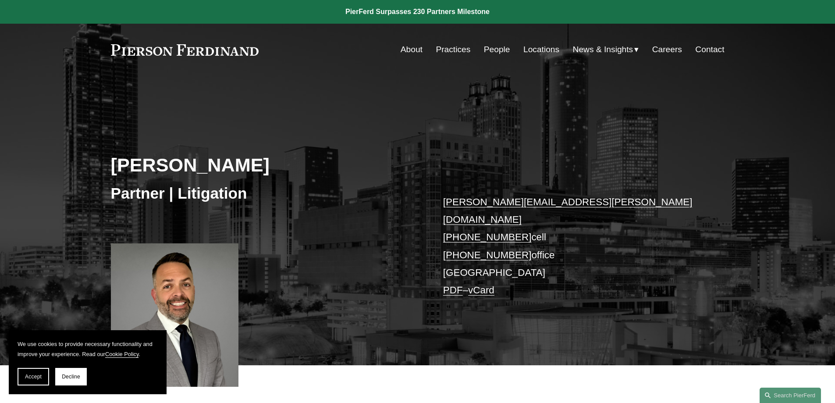
click at [417, 51] on link "About" at bounding box center [412, 49] width 22 height 17
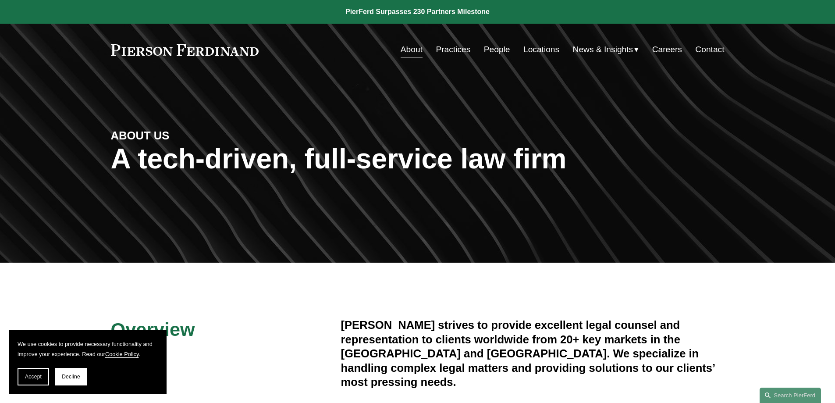
click at [449, 47] on link "Practices" at bounding box center [453, 49] width 35 height 17
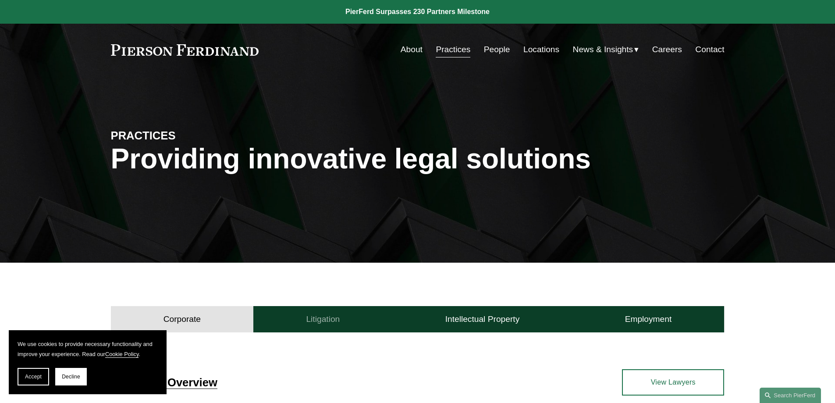
click at [334, 320] on h4 "Litigation" at bounding box center [323, 319] width 34 height 11
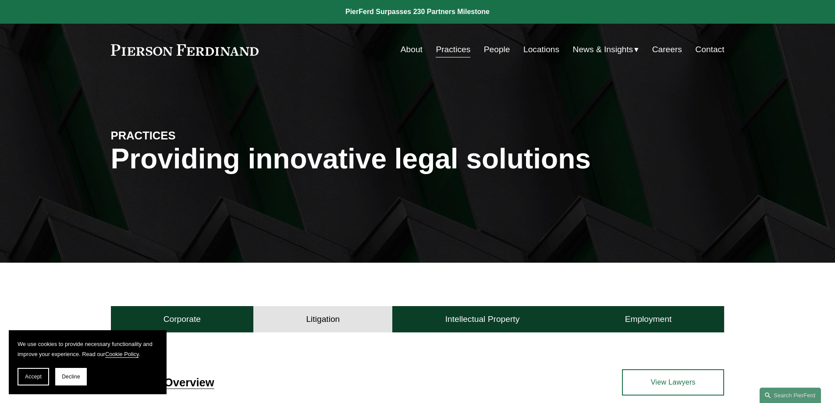
click at [538, 49] on link "Locations" at bounding box center [542, 49] width 36 height 17
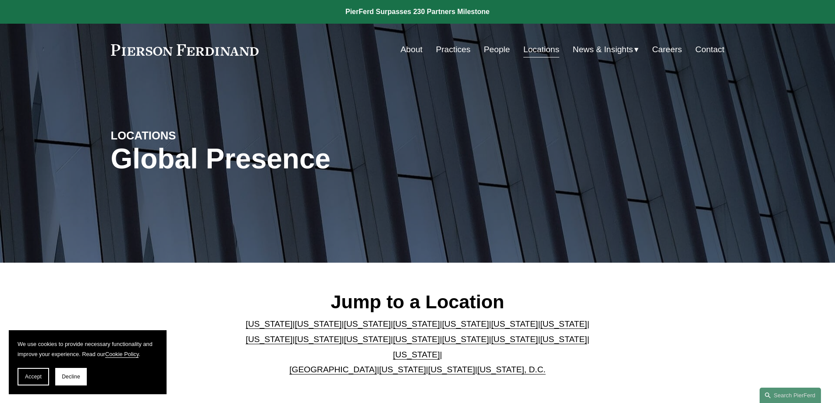
click at [408, 51] on link "About" at bounding box center [412, 49] width 22 height 17
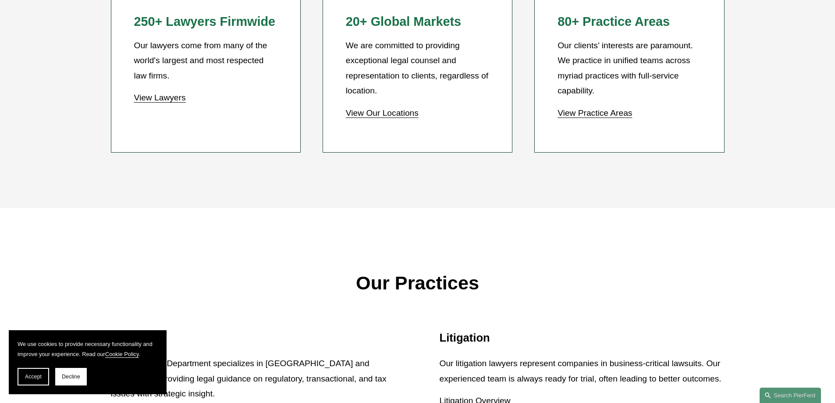
scroll to position [1096, 0]
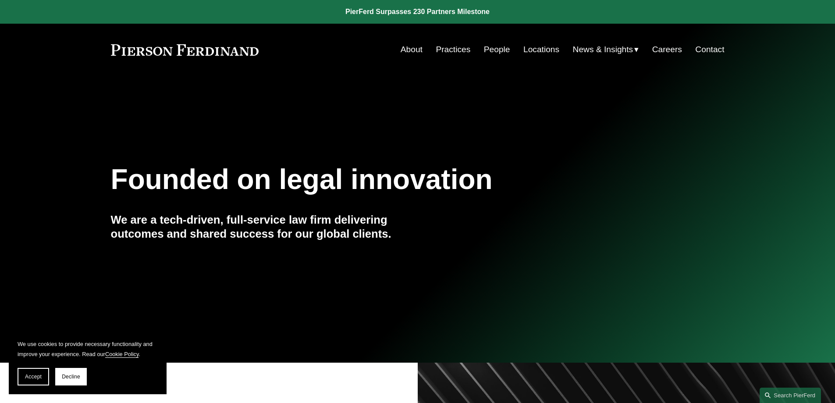
drag, startPoint x: 257, startPoint y: 54, endPoint x: 160, endPoint y: 53, distance: 96.5
click at [160, 52] on div "About Practices People Locations News & Insights News" at bounding box center [418, 49] width 614 height 17
